Goal: Find specific page/section: Find specific page/section

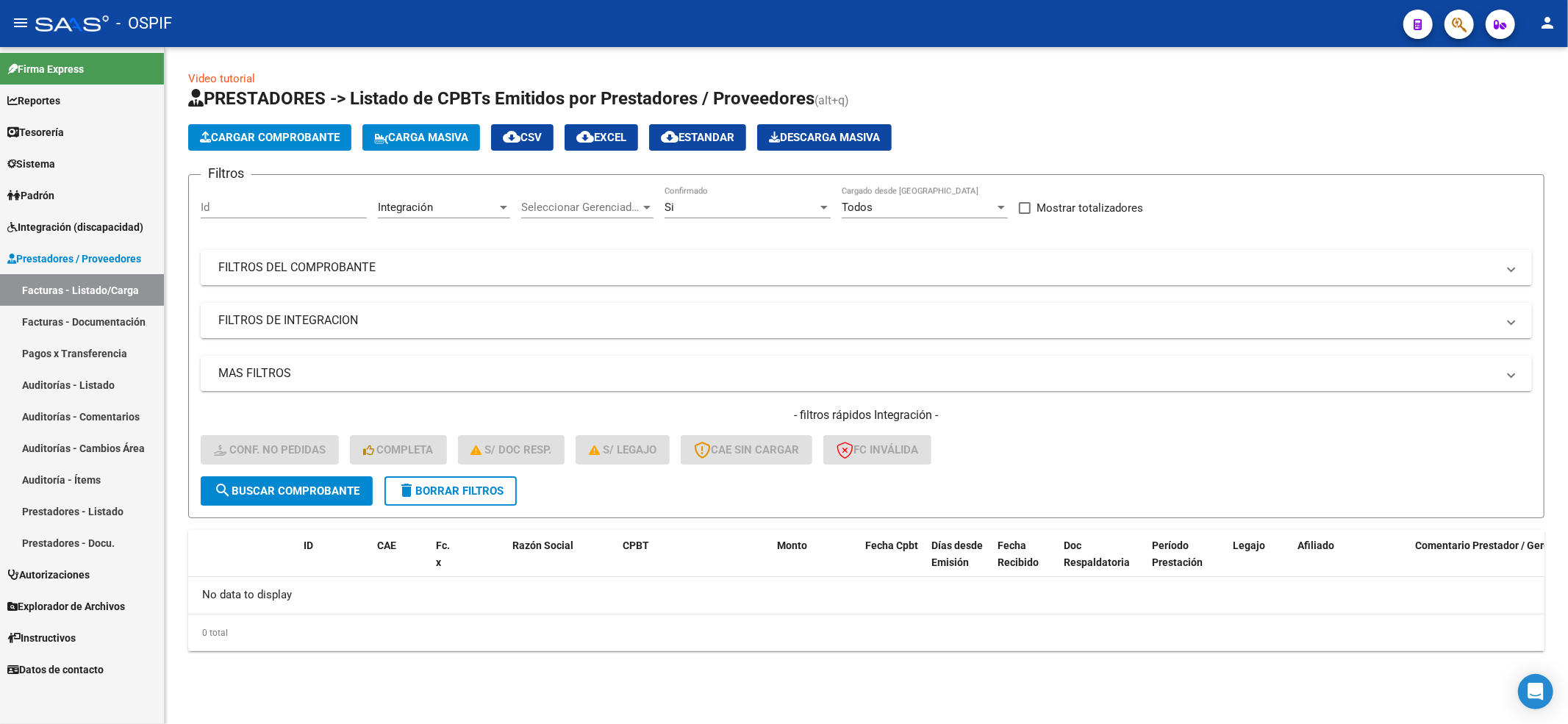
click at [416, 477] on button "delete Borrar Filtros" at bounding box center [450, 491] width 132 height 30
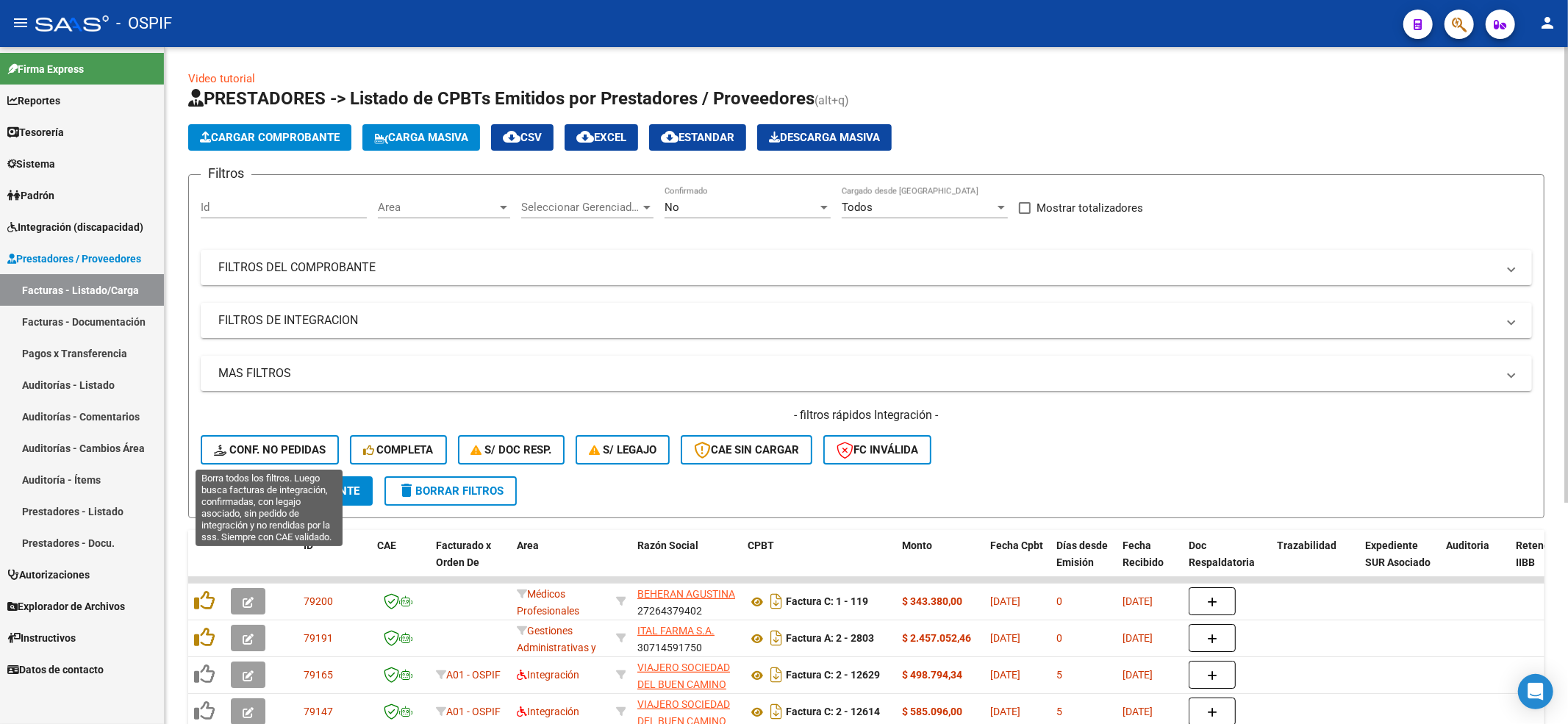
click at [280, 450] on span "Conf. no pedidas" at bounding box center [269, 450] width 111 height 13
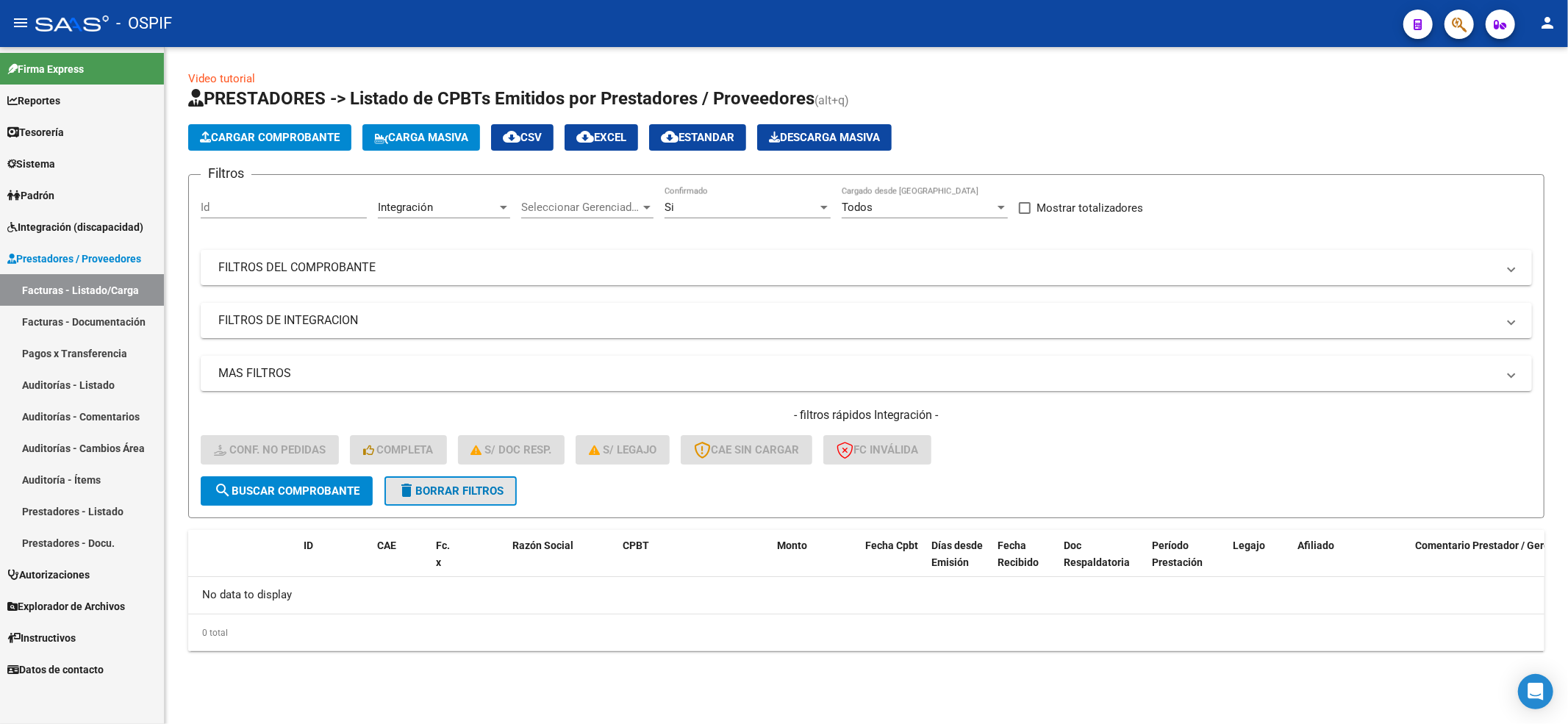
click at [454, 477] on button "delete Borrar Filtros" at bounding box center [450, 491] width 132 height 30
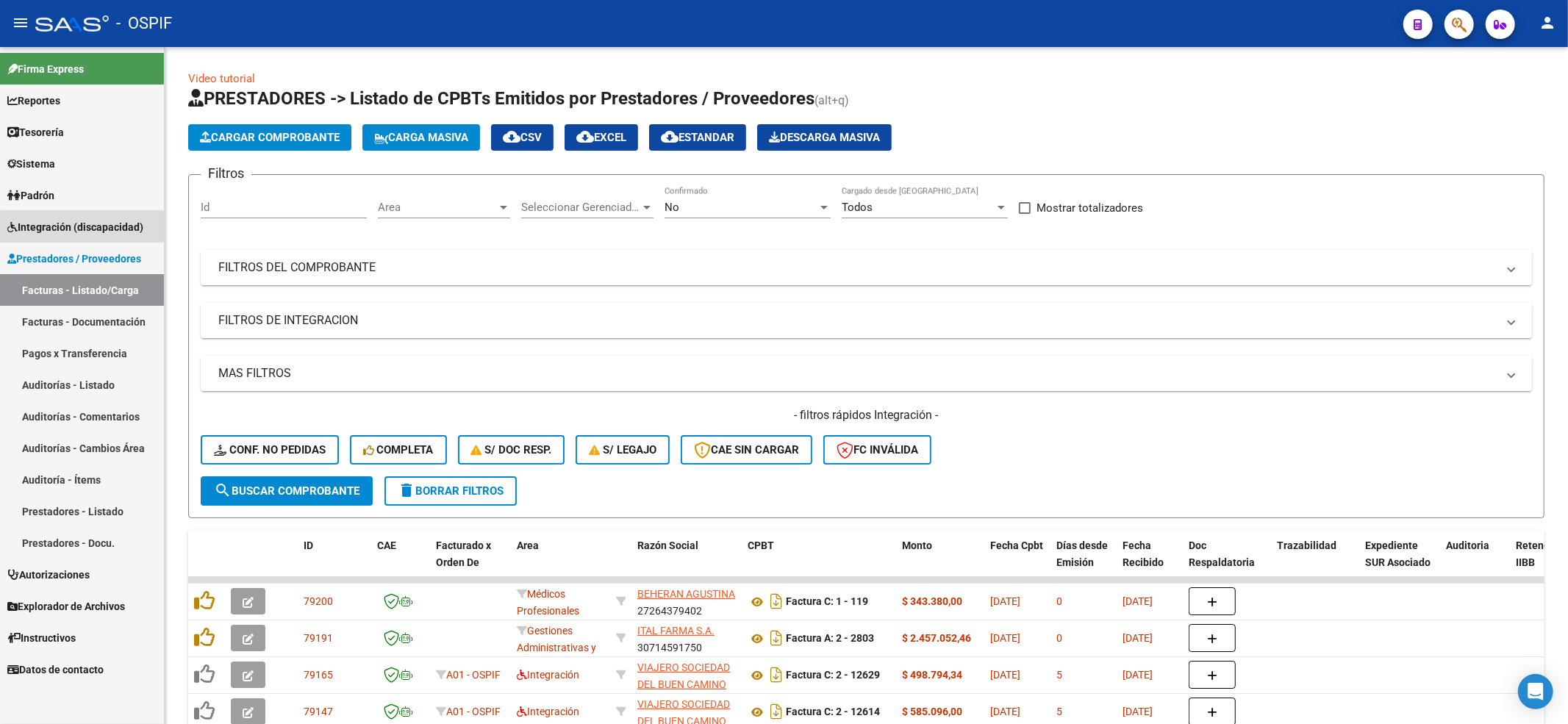
click at [106, 236] on link "Integración (discapacidad)" at bounding box center [82, 226] width 164 height 31
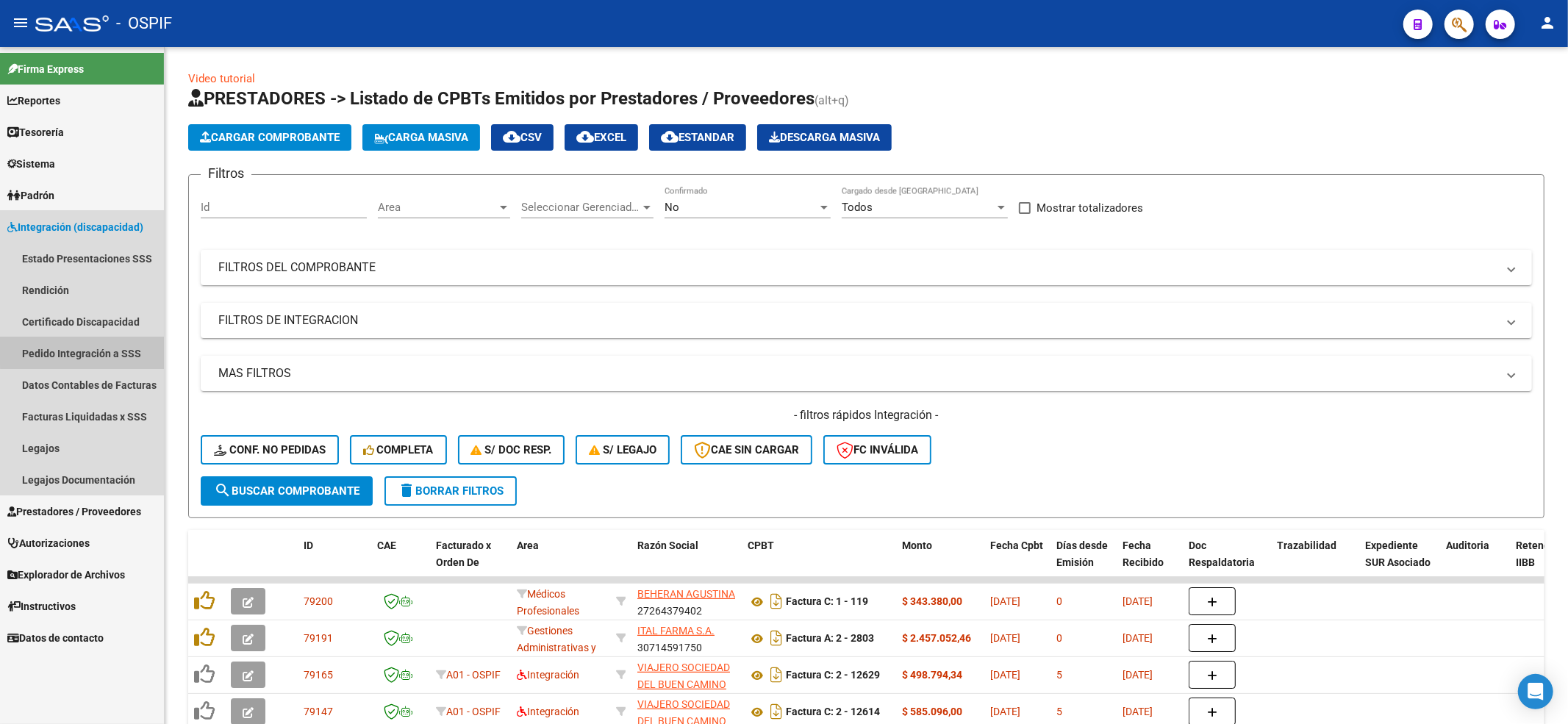
click at [146, 350] on link "Pedido Integración a SSS" at bounding box center [82, 353] width 164 height 31
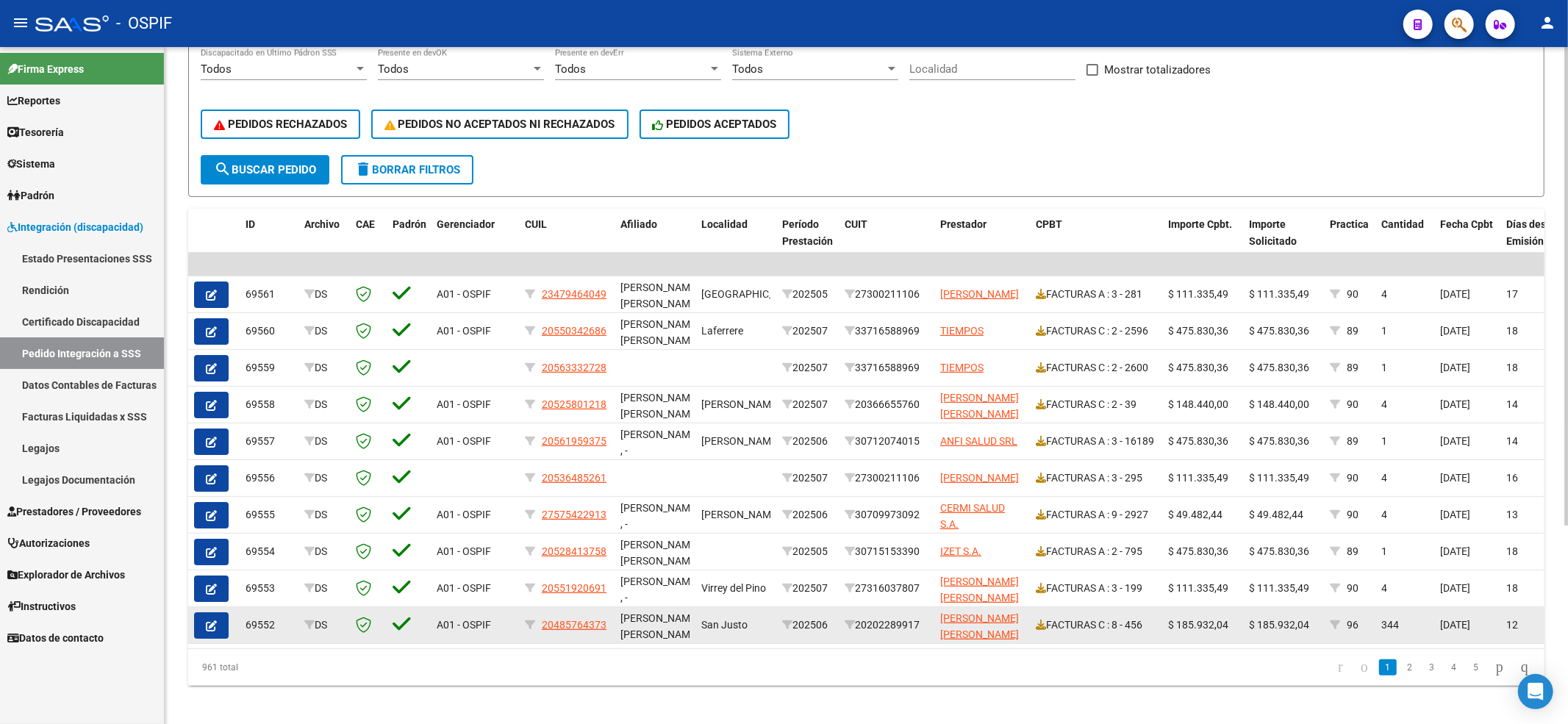
scroll to position [280, 0]
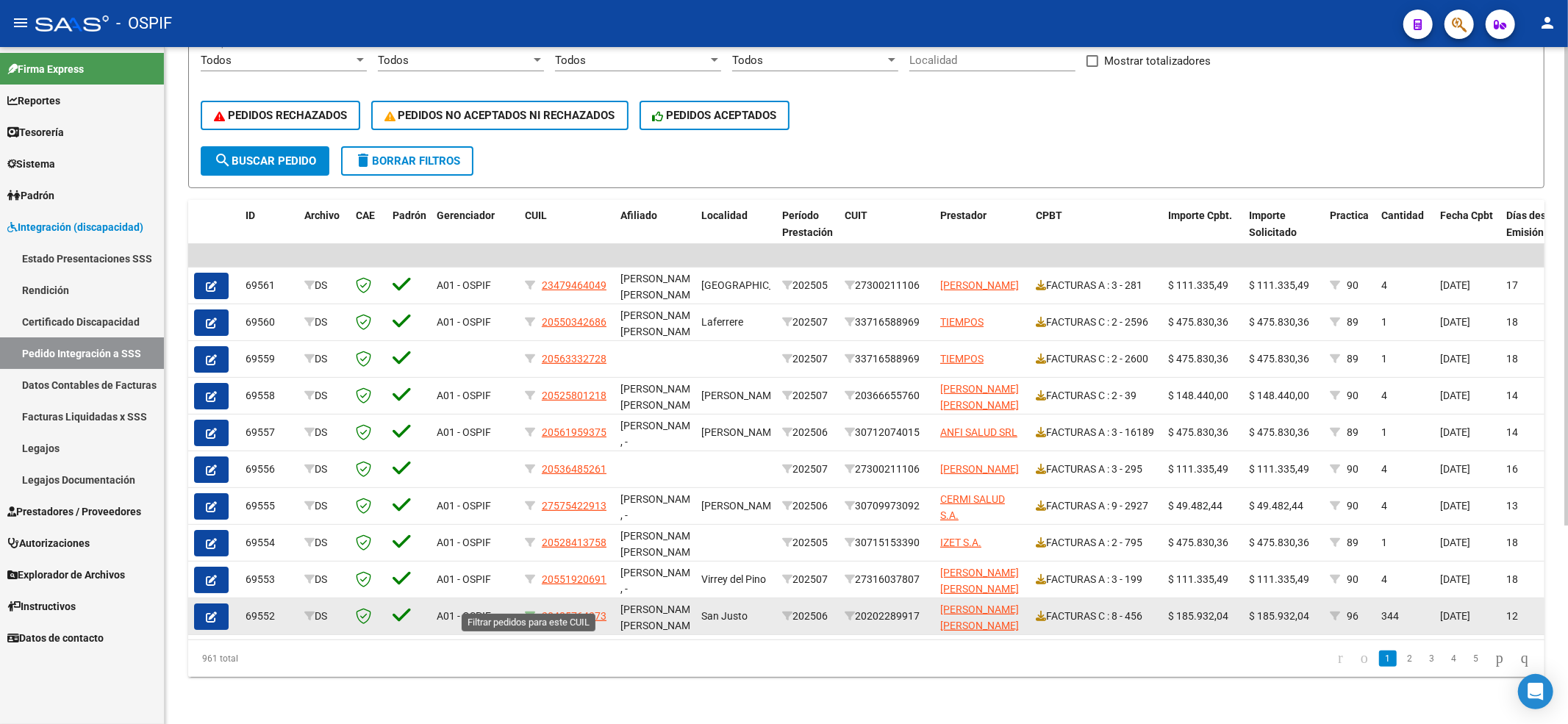
click at [534, 611] on icon at bounding box center [529, 616] width 10 height 10
type input "20485764373"
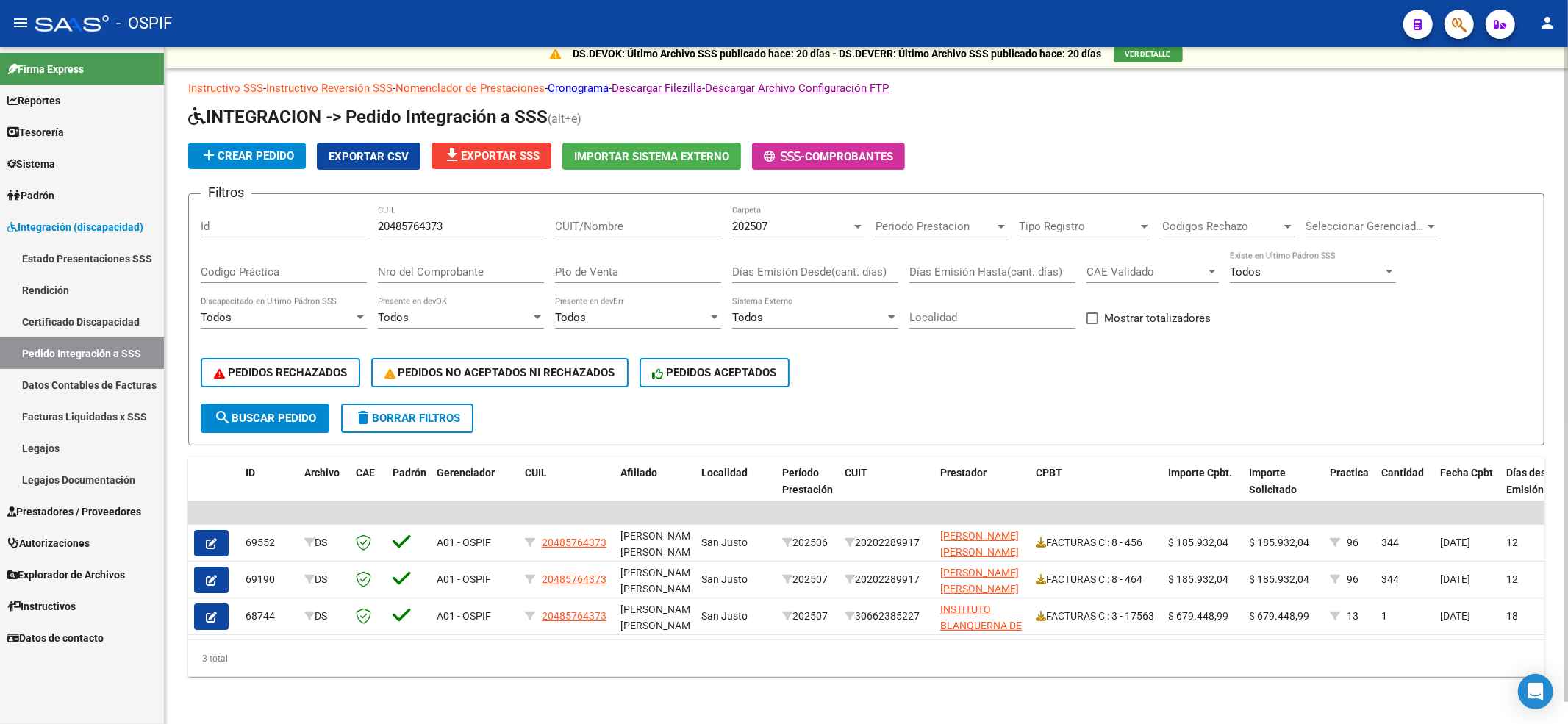
scroll to position [22, 0]
click at [471, 410] on button "delete Borrar Filtros" at bounding box center [407, 419] width 132 height 30
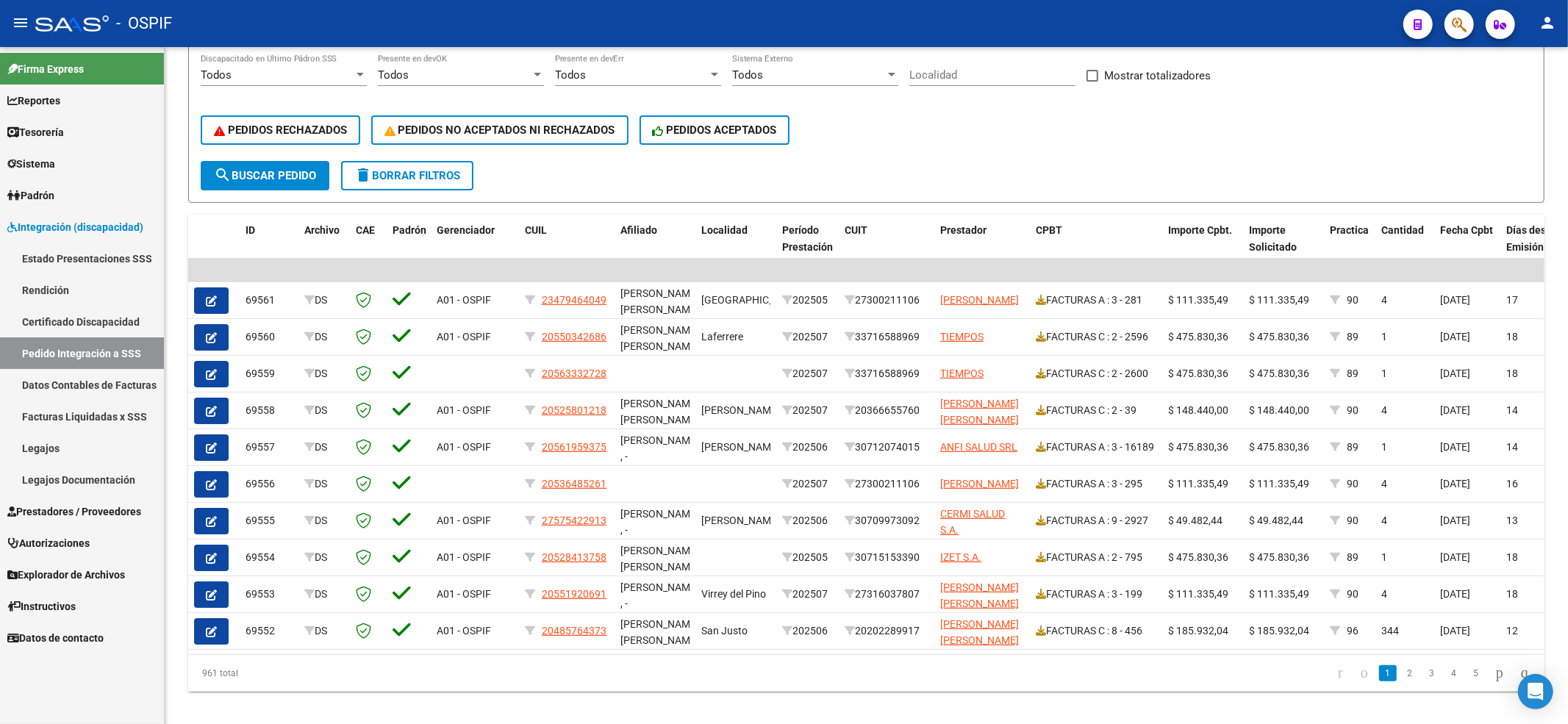
scroll to position [280, 0]
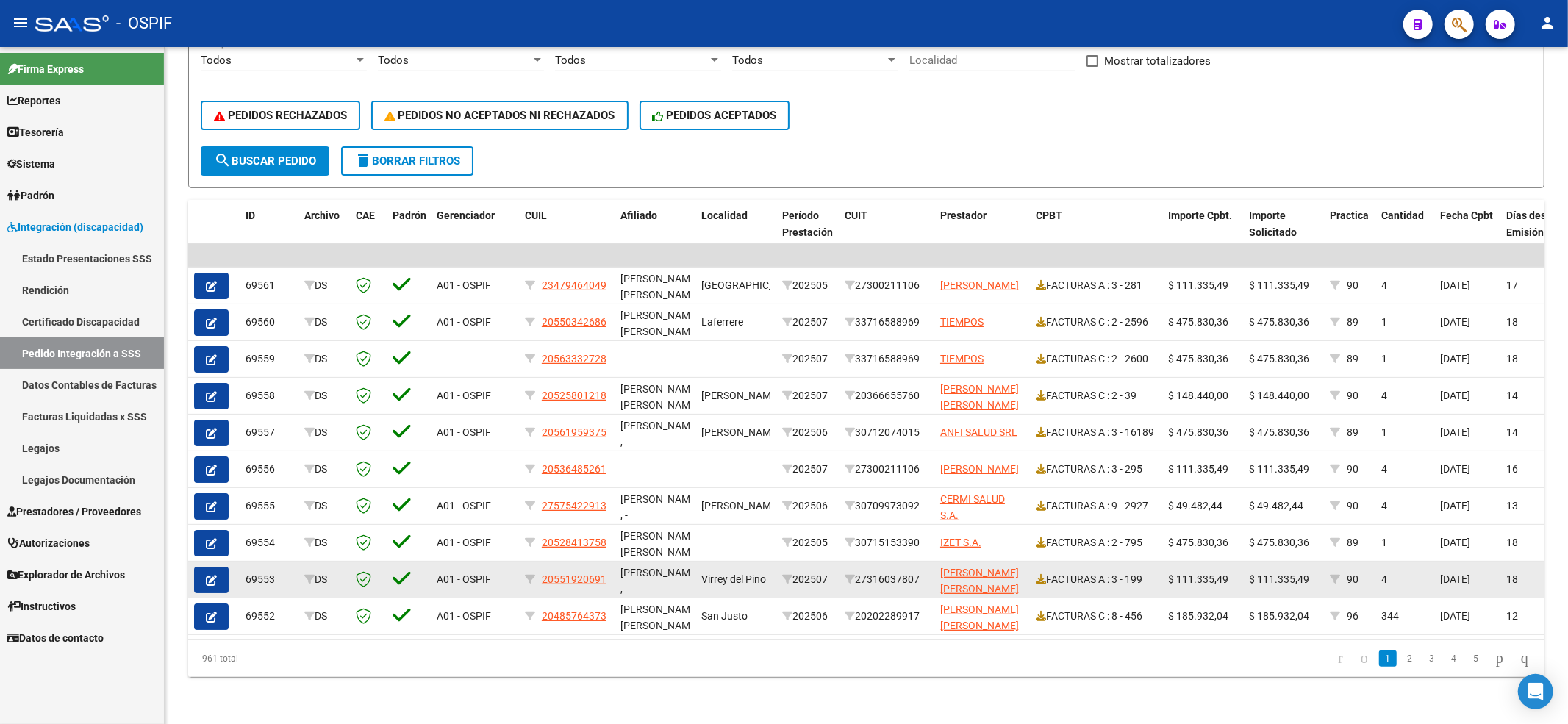
click at [530, 571] on div "20551920691" at bounding box center [566, 580] width 84 height 17
click at [529, 574] on icon at bounding box center [529, 579] width 10 height 10
type input "20551920691"
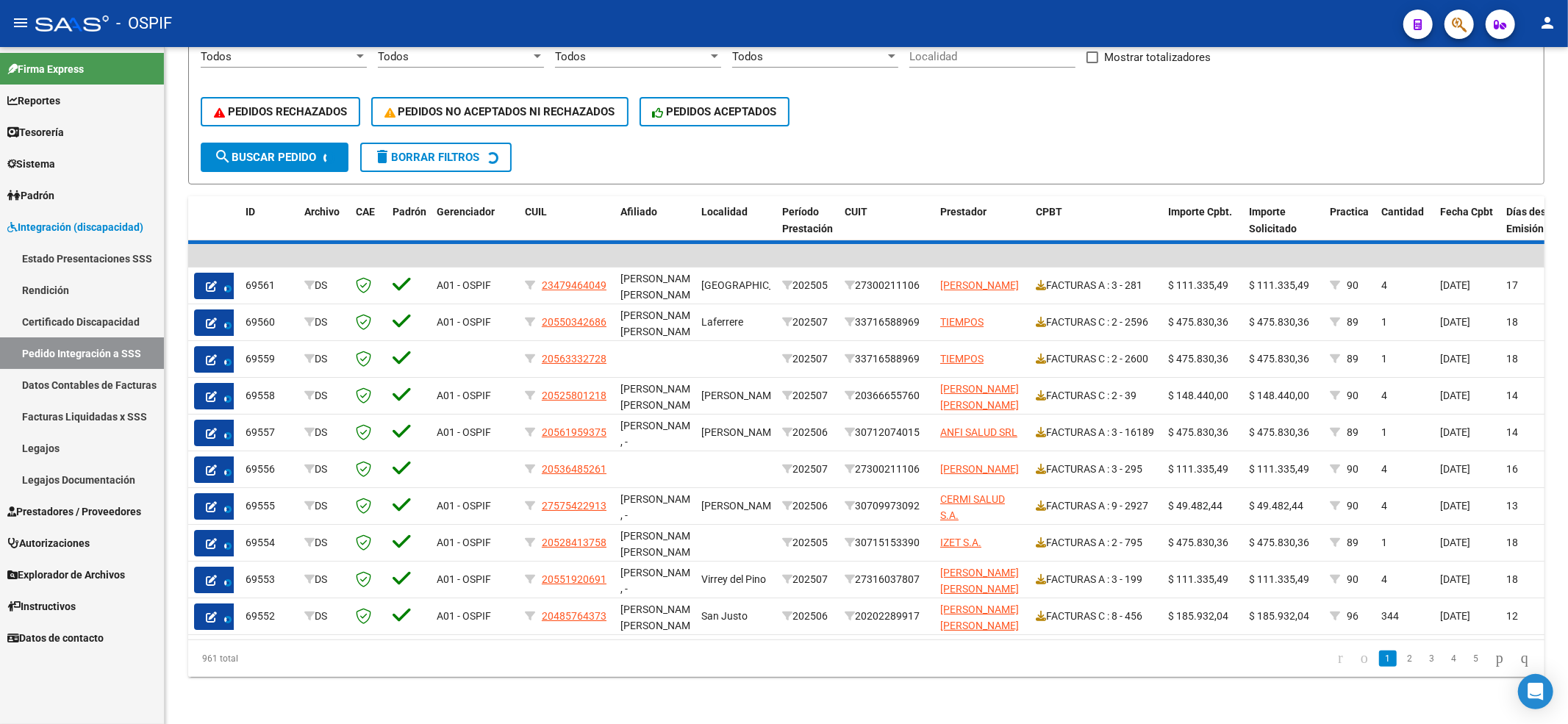
scroll to position [22, 0]
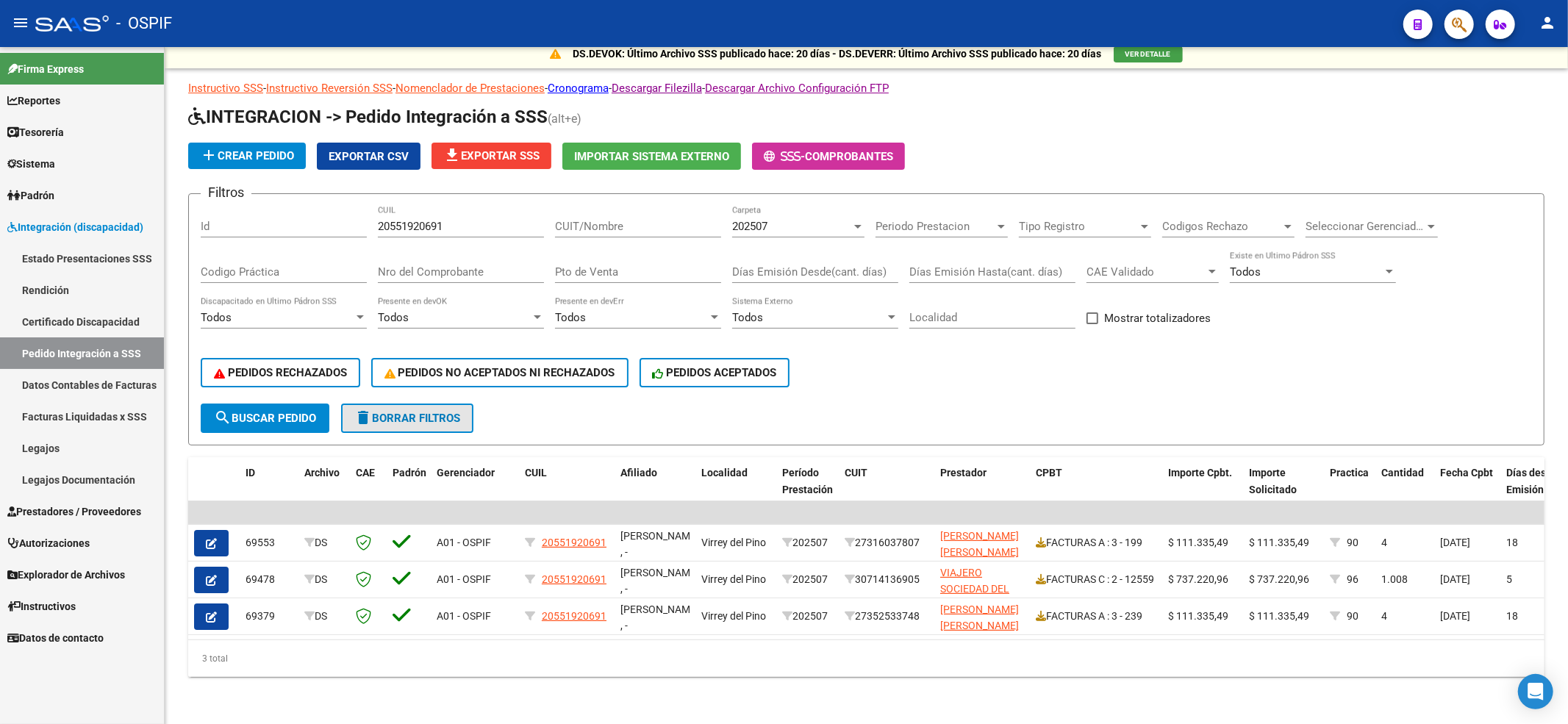
click at [457, 412] on span "delete Borrar Filtros" at bounding box center [407, 418] width 106 height 13
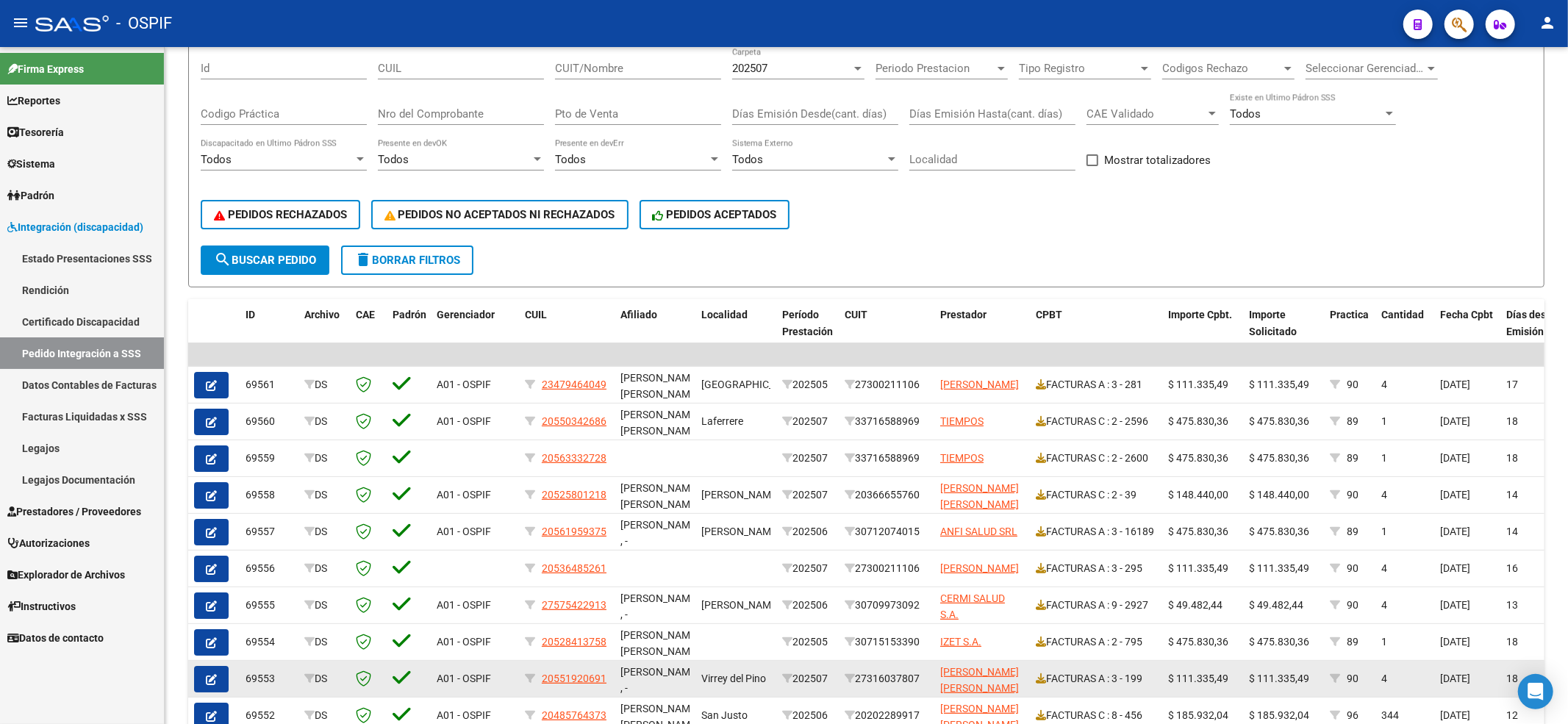
scroll to position [280, 0]
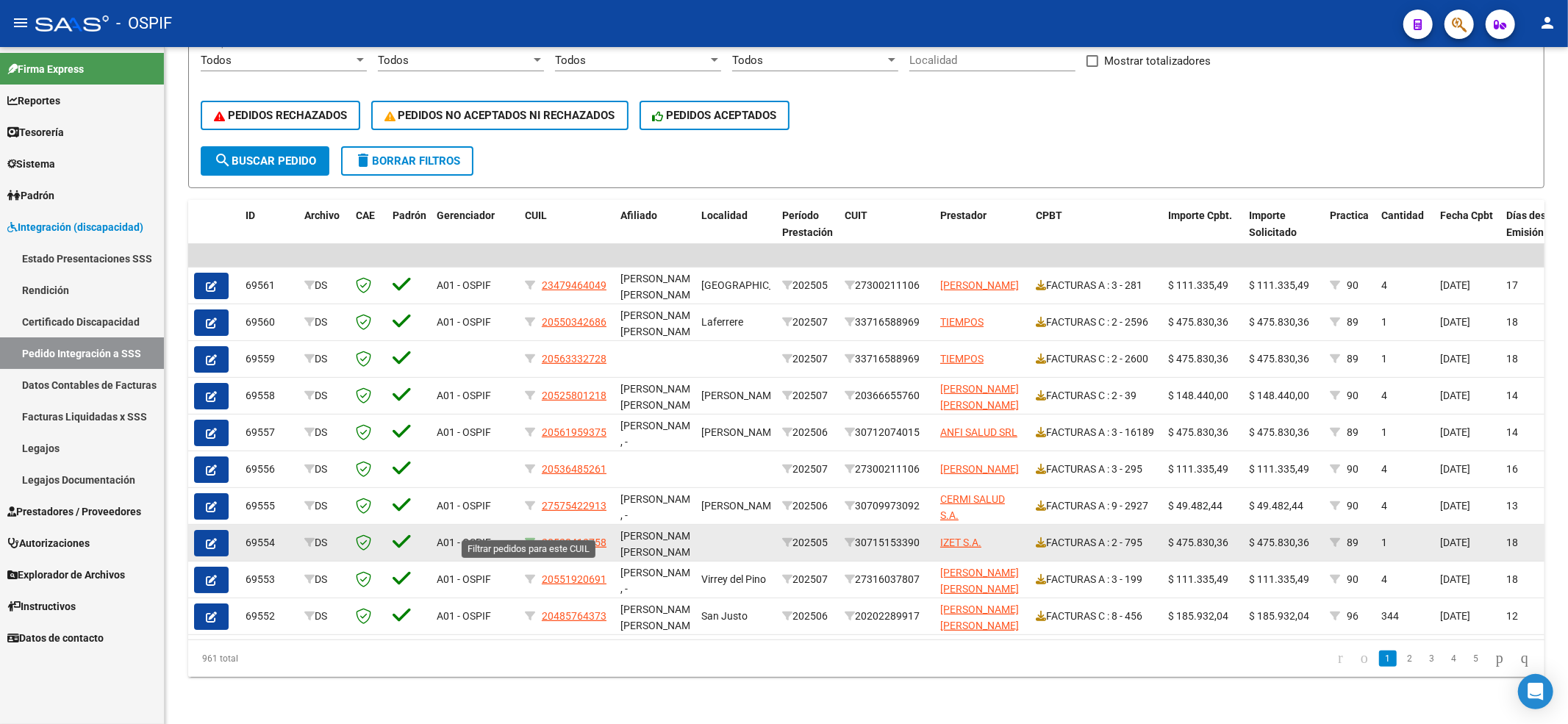
click at [524, 538] on icon at bounding box center [529, 542] width 10 height 10
type input "20528413758"
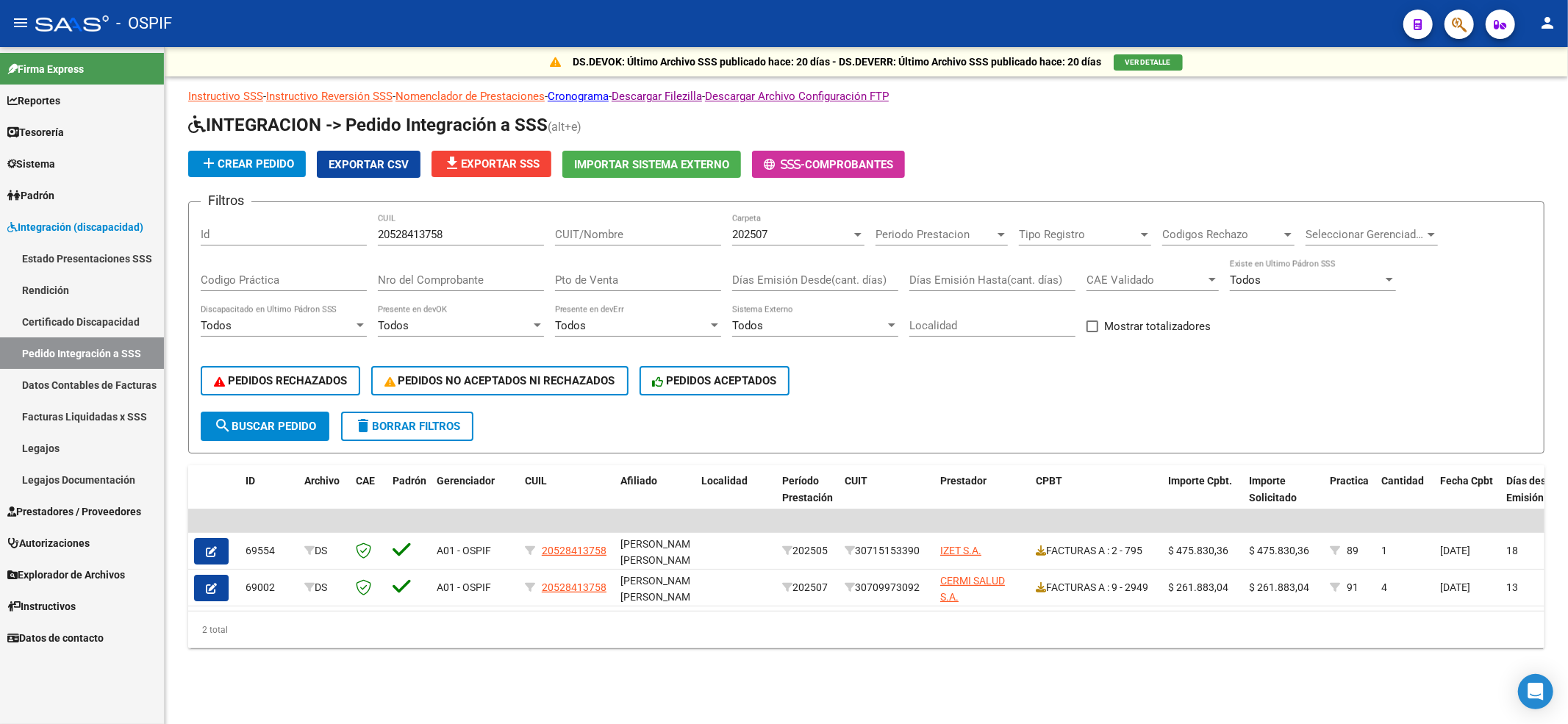
scroll to position [0, 0]
click at [454, 422] on span "delete Borrar Filtros" at bounding box center [407, 426] width 106 height 13
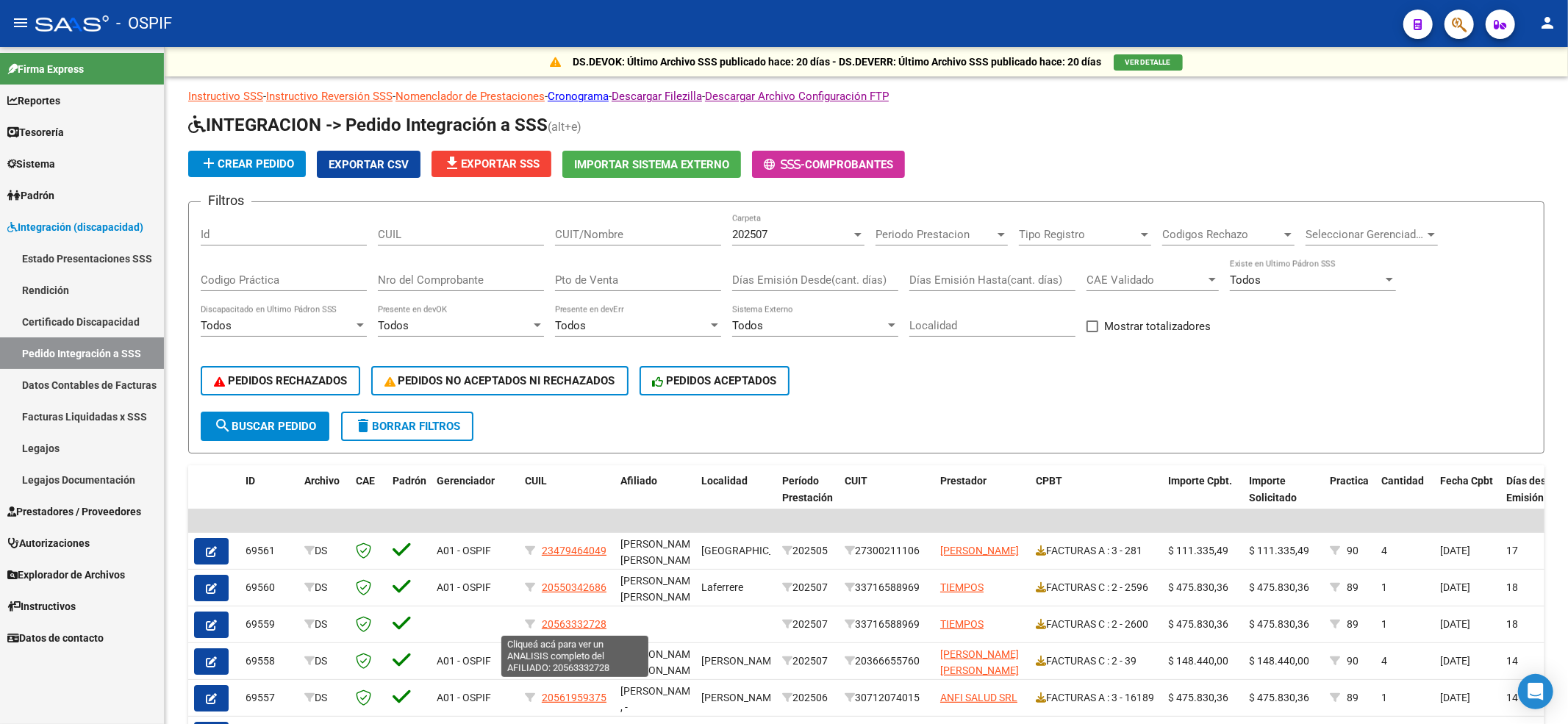
scroll to position [280, 0]
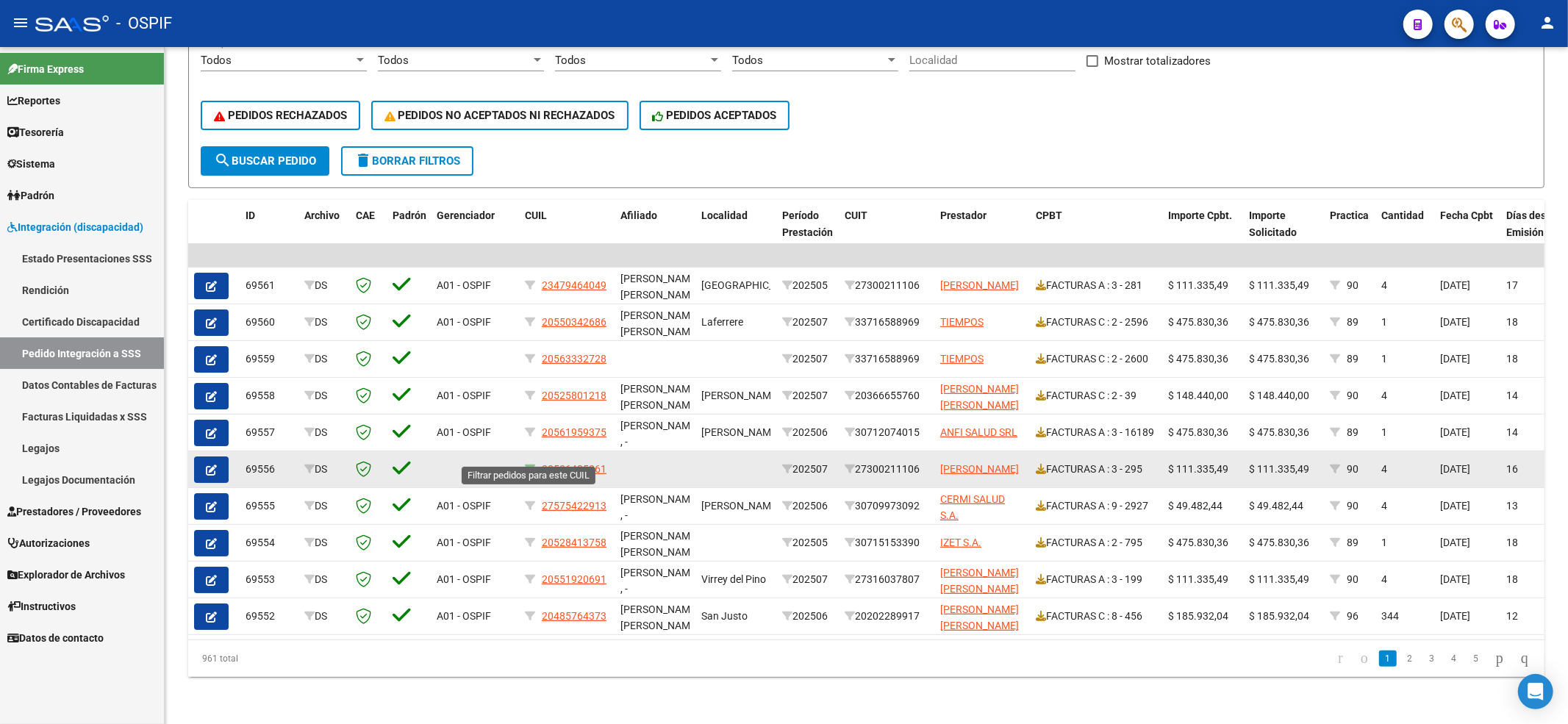
click at [530, 464] on icon at bounding box center [529, 469] width 10 height 10
type input "20536485261"
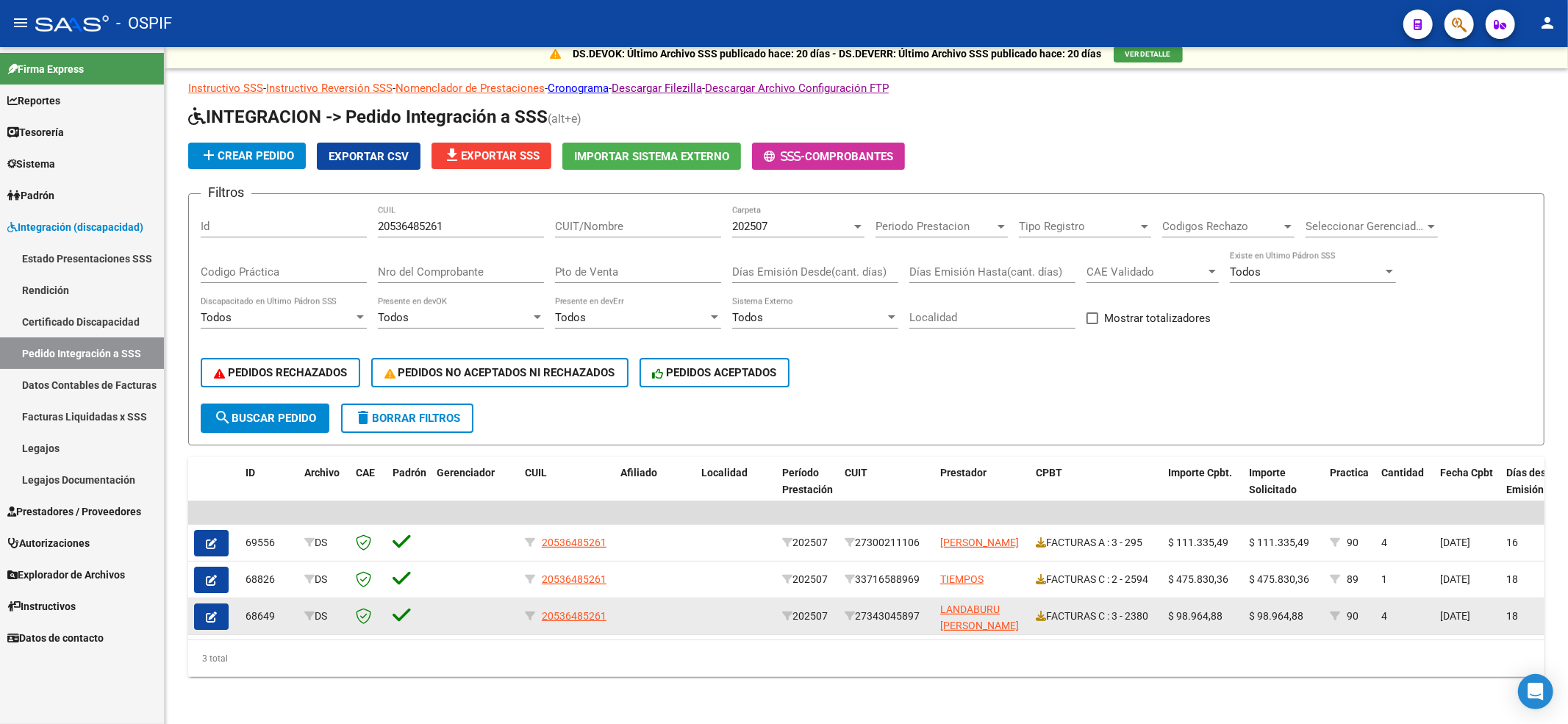
scroll to position [22, 0]
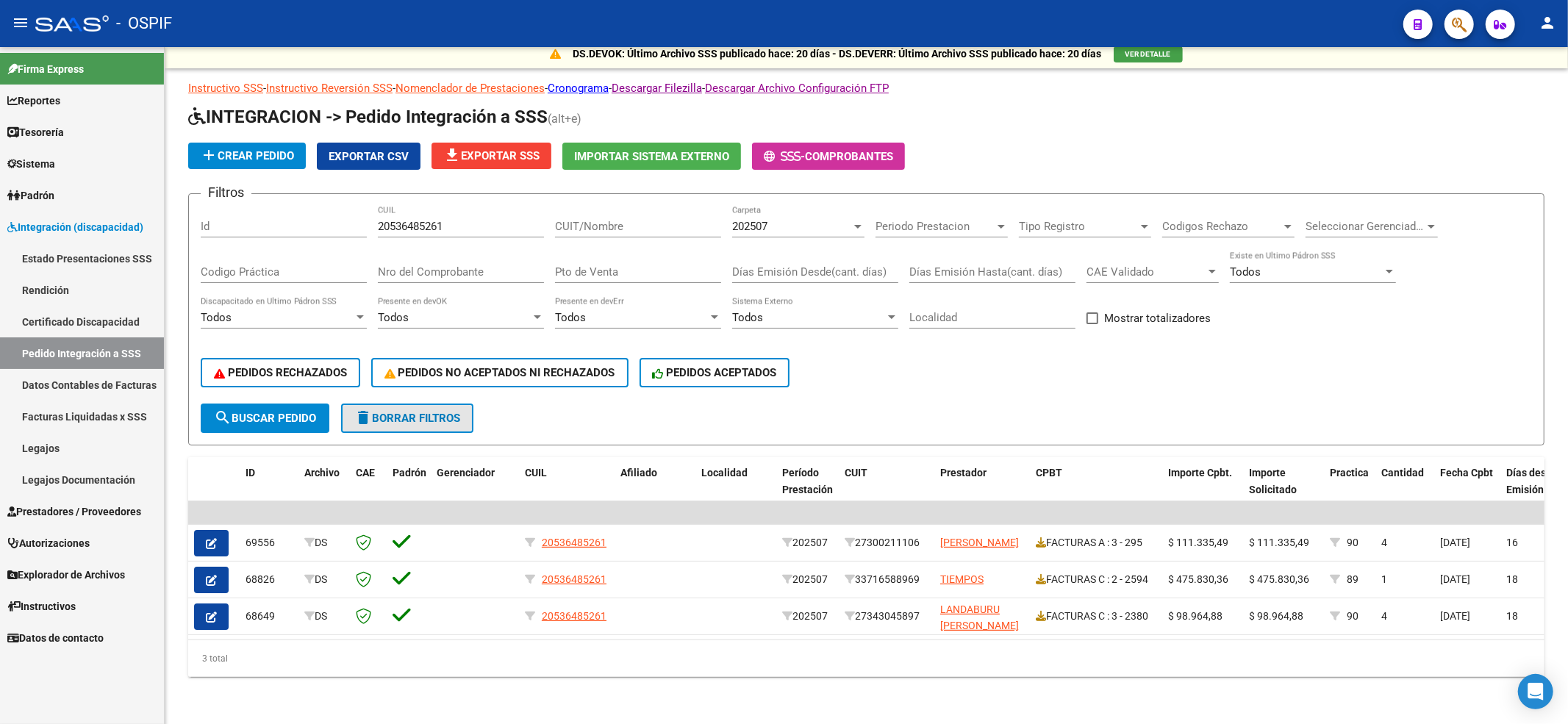
click at [450, 412] on span "delete Borrar Filtros" at bounding box center [407, 418] width 106 height 13
